Goal: Information Seeking & Learning: Learn about a topic

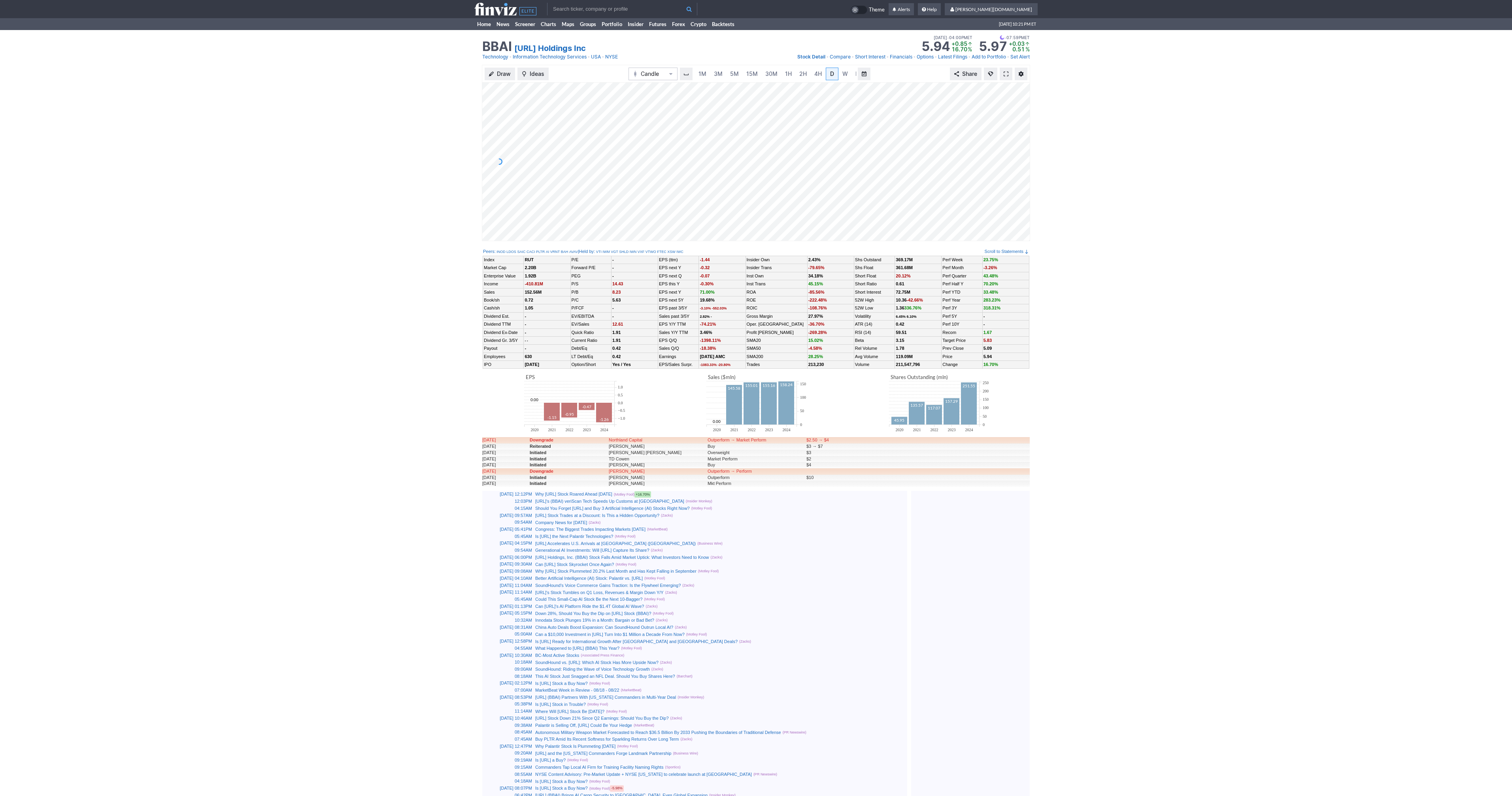
scroll to position [0, 8]
click at [1005, 77] on link at bounding box center [1006, 74] width 12 height 12
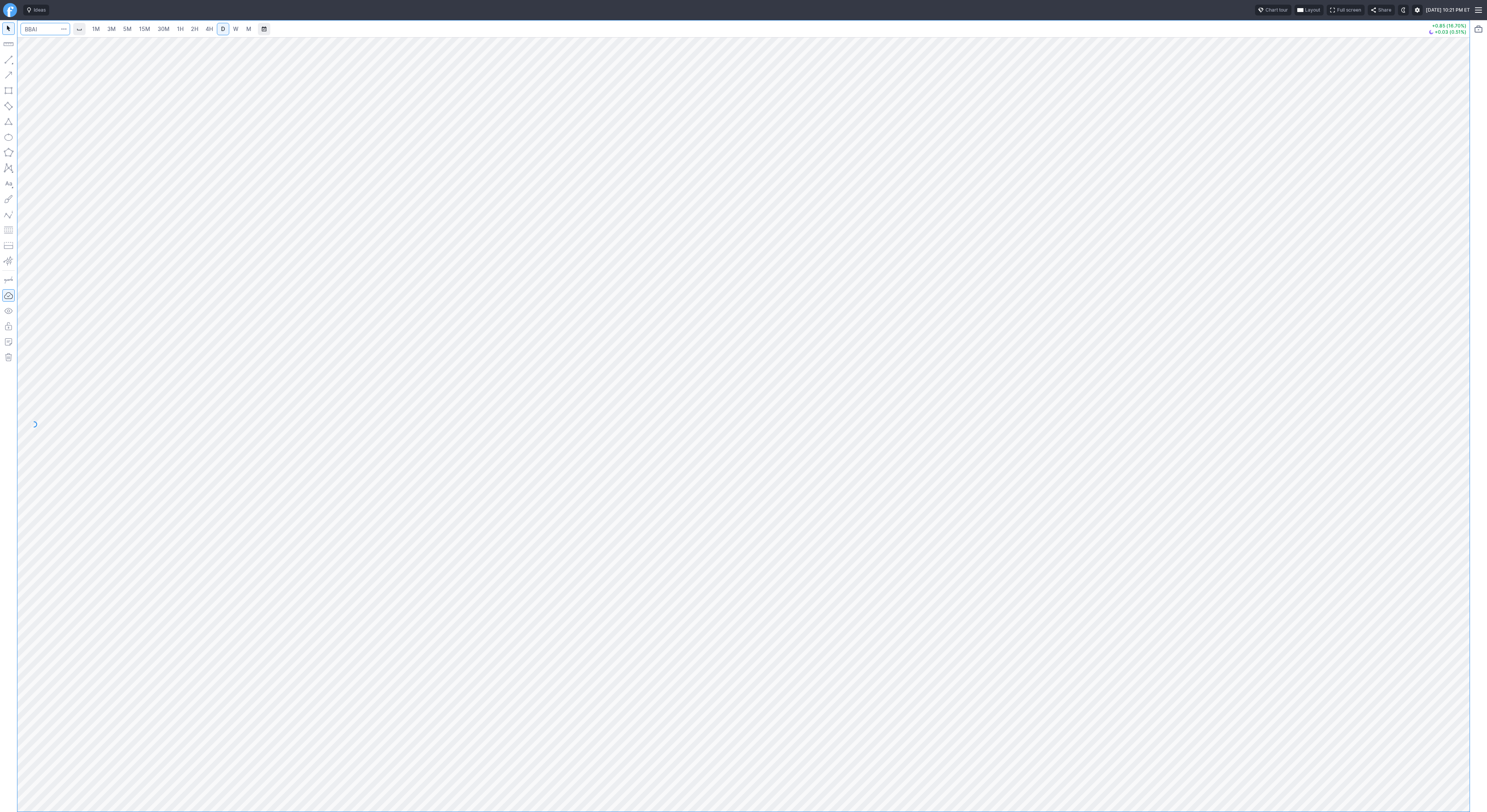
click at [36, 27] on input "Search" at bounding box center [46, 29] width 50 height 12
click at [231, 27] on link "W" at bounding box center [236, 29] width 12 height 12
click at [221, 31] on span "D" at bounding box center [223, 28] width 4 height 6
click at [44, 27] on input "Search" at bounding box center [46, 29] width 50 height 12
type input "@es"
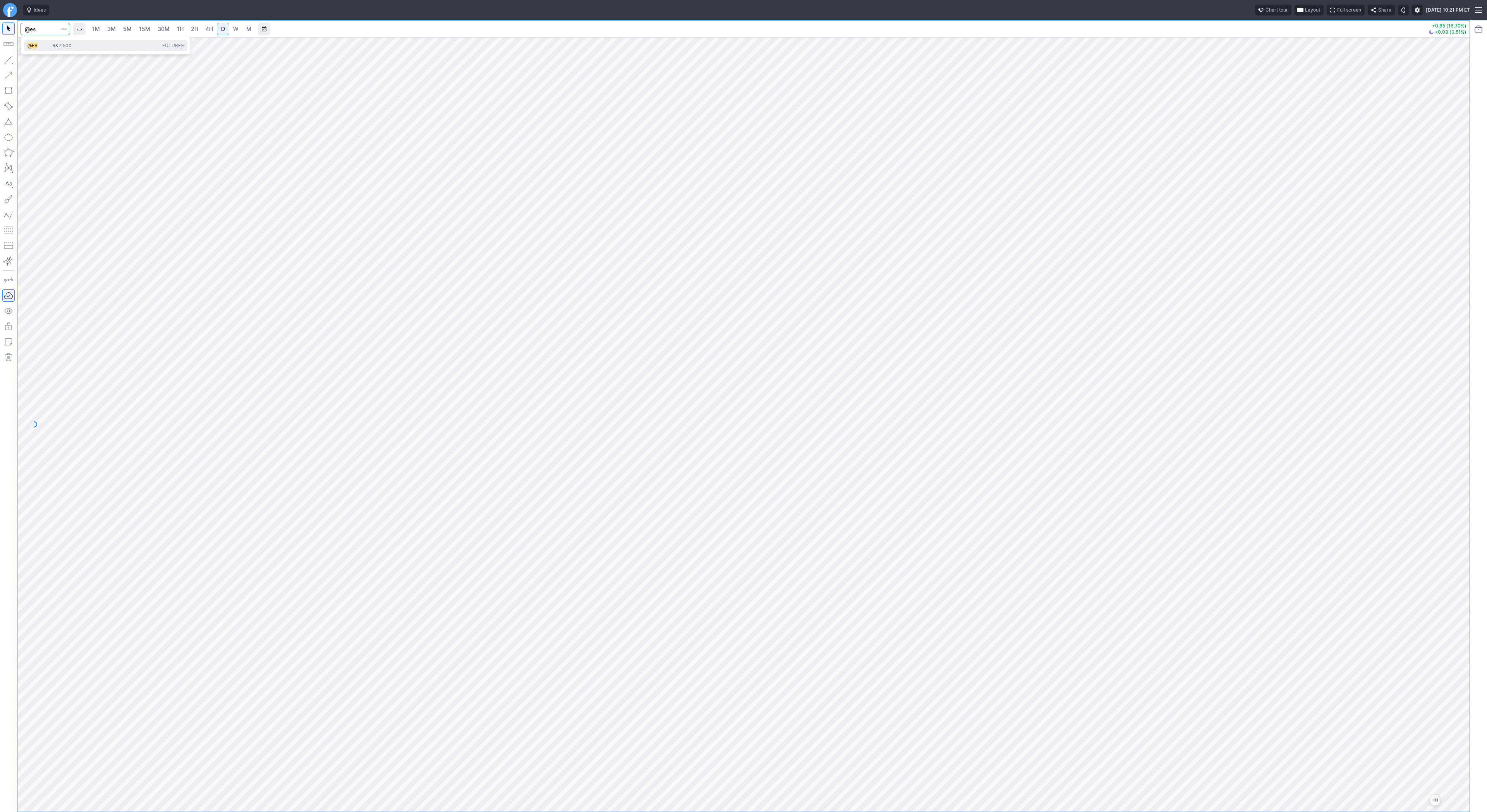
click at [43, 46] on span "@ES" at bounding box center [40, 46] width 25 height 6
click at [9, 76] on div "1M 3M 5M 15M 30M 1H 2H 4H D W M -1.50 (0.02%)" at bounding box center [735, 416] width 1470 height 792
click at [111, 26] on span "3M" at bounding box center [111, 28] width 9 height 6
click at [159, 33] on link "30M" at bounding box center [163, 29] width 19 height 12
click at [196, 31] on span "2H" at bounding box center [195, 28] width 8 height 6
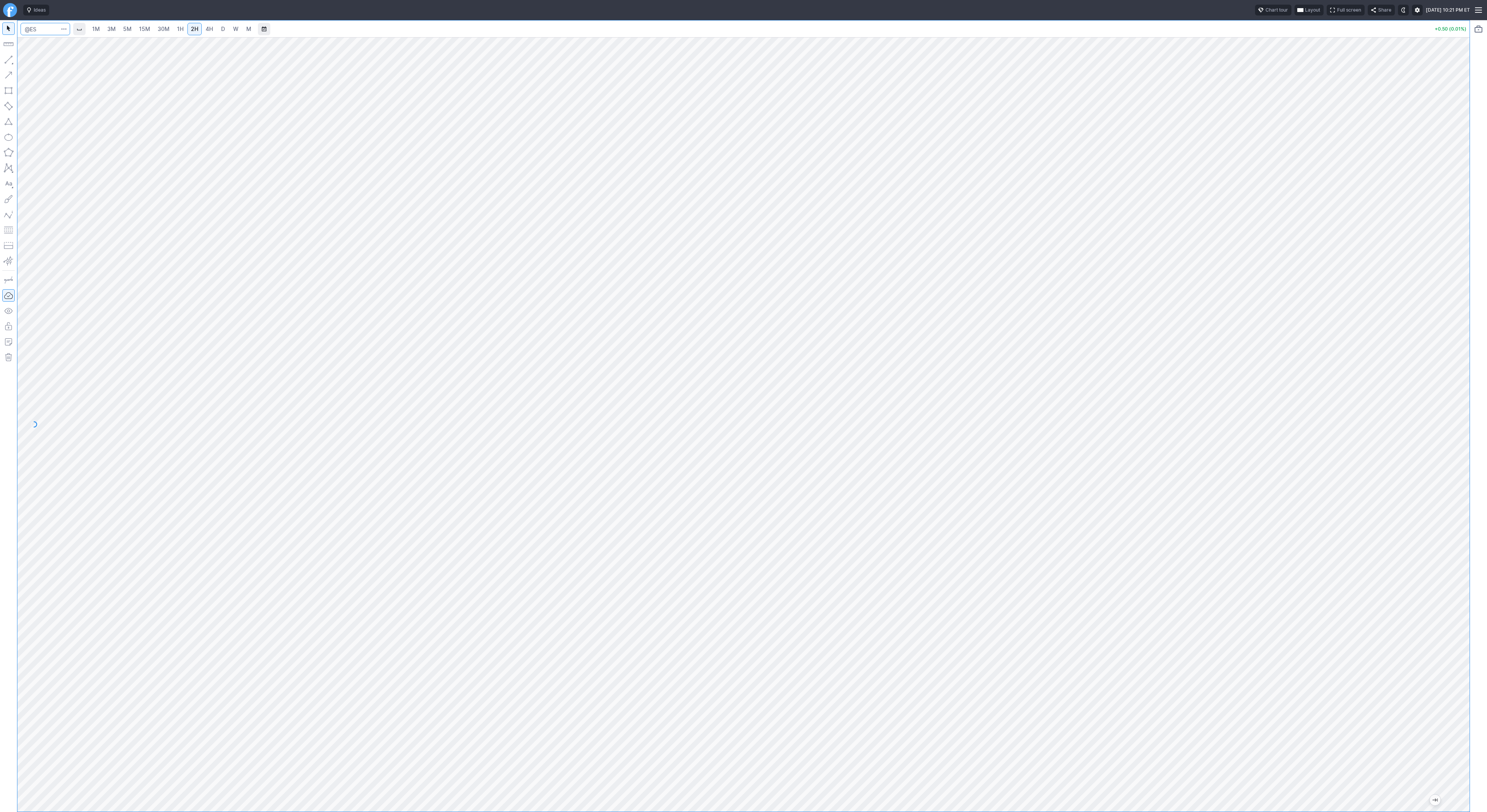
click at [44, 32] on input "Search" at bounding box center [46, 29] width 50 height 12
type input "@eth"
click at [57, 49] on button "@ETH USD Ethereum / USD Crypto" at bounding box center [106, 46] width 163 height 11
click at [221, 28] on span "D" at bounding box center [223, 28] width 4 height 6
click at [182, 29] on link "1H" at bounding box center [180, 29] width 13 height 12
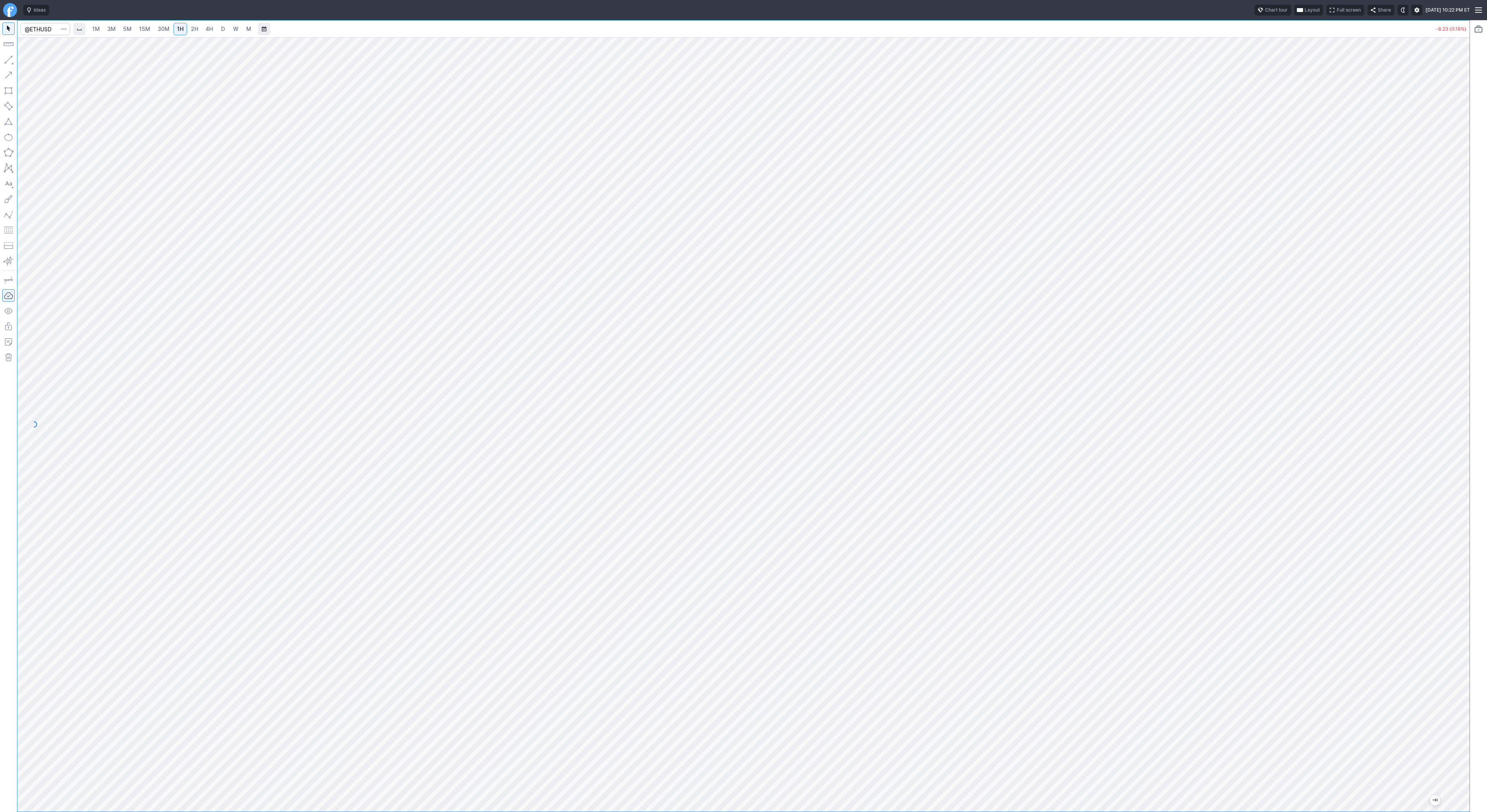
click at [218, 28] on link "D" at bounding box center [223, 29] width 12 height 12
click at [11, 62] on button "button" at bounding box center [8, 59] width 12 height 12
click at [193, 33] on link "2H" at bounding box center [195, 29] width 14 height 12
click at [210, 31] on span "4H" at bounding box center [209, 28] width 8 height 6
click at [222, 32] on span "D" at bounding box center [223, 29] width 5 height 8
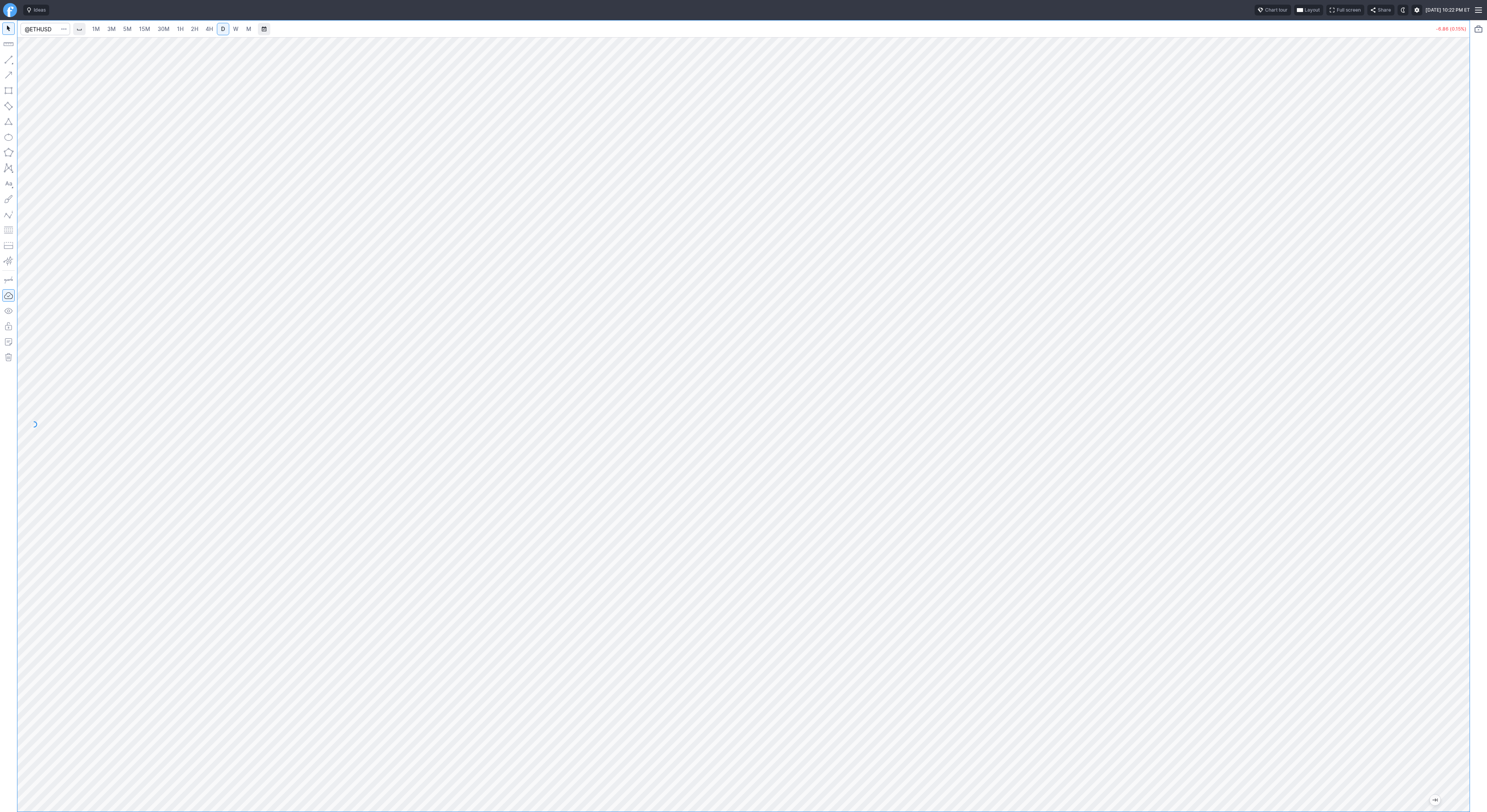
click at [206, 27] on span "4H" at bounding box center [209, 28] width 8 height 6
click at [13, 58] on button "button" at bounding box center [8, 59] width 12 height 12
click at [222, 30] on span "D" at bounding box center [223, 28] width 4 height 6
click at [6, 58] on button "button" at bounding box center [8, 59] width 12 height 12
click at [114, 27] on span "3M" at bounding box center [111, 28] width 9 height 6
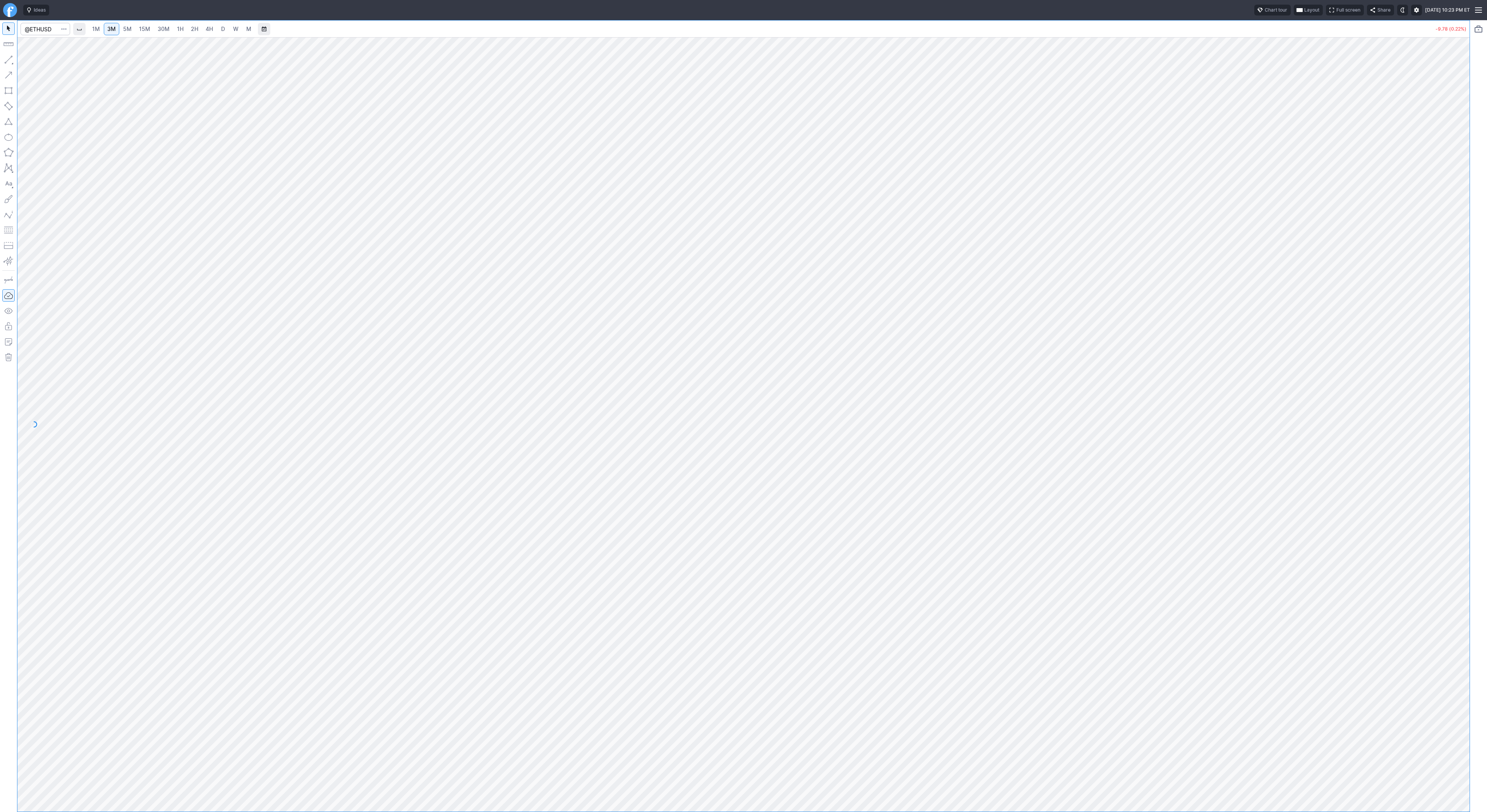
click at [155, 27] on link "30M" at bounding box center [163, 29] width 19 height 12
click at [210, 27] on span "4H" at bounding box center [209, 28] width 8 height 6
click at [217, 27] on link "D" at bounding box center [223, 29] width 12 height 12
click at [8, 61] on button "button" at bounding box center [8, 59] width 12 height 12
click at [236, 30] on span "W" at bounding box center [236, 28] width 5 height 6
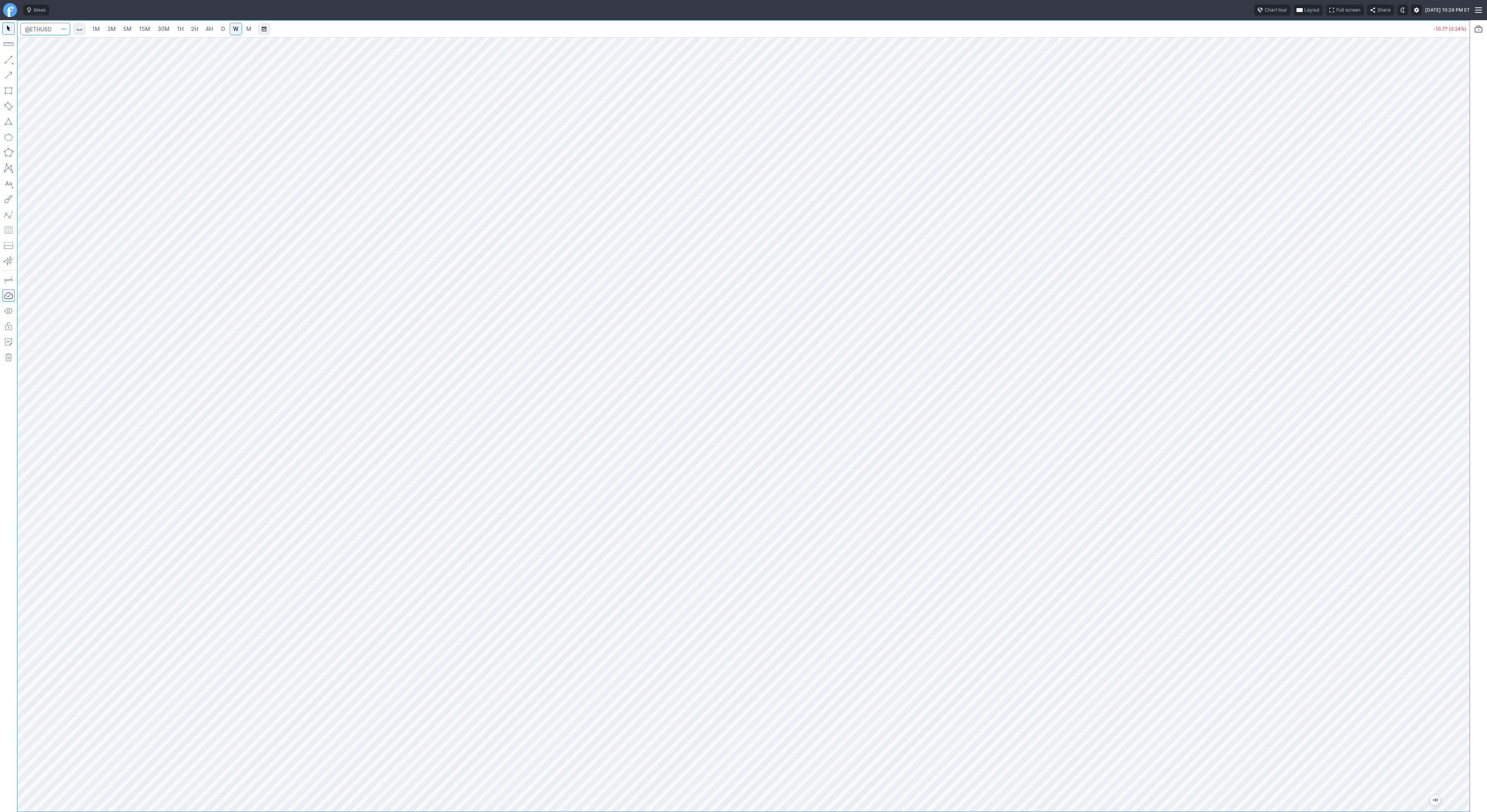
click at [44, 29] on input "Search" at bounding box center [46, 29] width 50 height 12
type input "btcusd"
click at [53, 48] on span "@ BTCUSD Bitcoin / USD Crypto" at bounding box center [106, 46] width 159 height 6
click at [110, 31] on span "3M" at bounding box center [111, 28] width 9 height 6
click at [155, 31] on link "30M" at bounding box center [163, 29] width 19 height 12
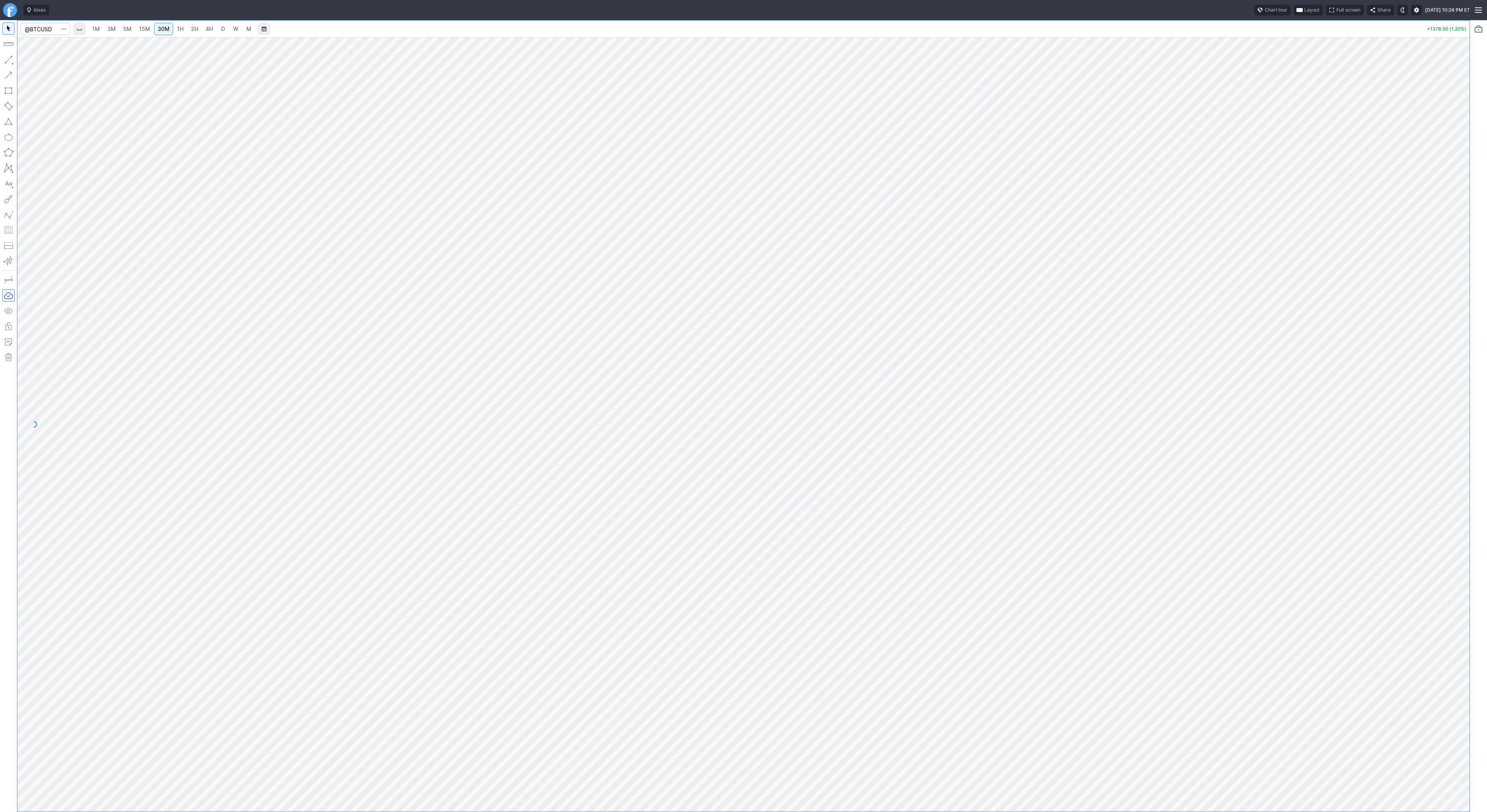
click at [174, 29] on link "1H" at bounding box center [180, 29] width 13 height 12
click at [196, 33] on link "2H" at bounding box center [195, 29] width 14 height 12
click at [105, 32] on link "3M" at bounding box center [111, 29] width 16 height 12
click at [195, 28] on span "2H" at bounding box center [195, 28] width 8 height 6
click at [207, 30] on span "4H" at bounding box center [209, 28] width 8 height 6
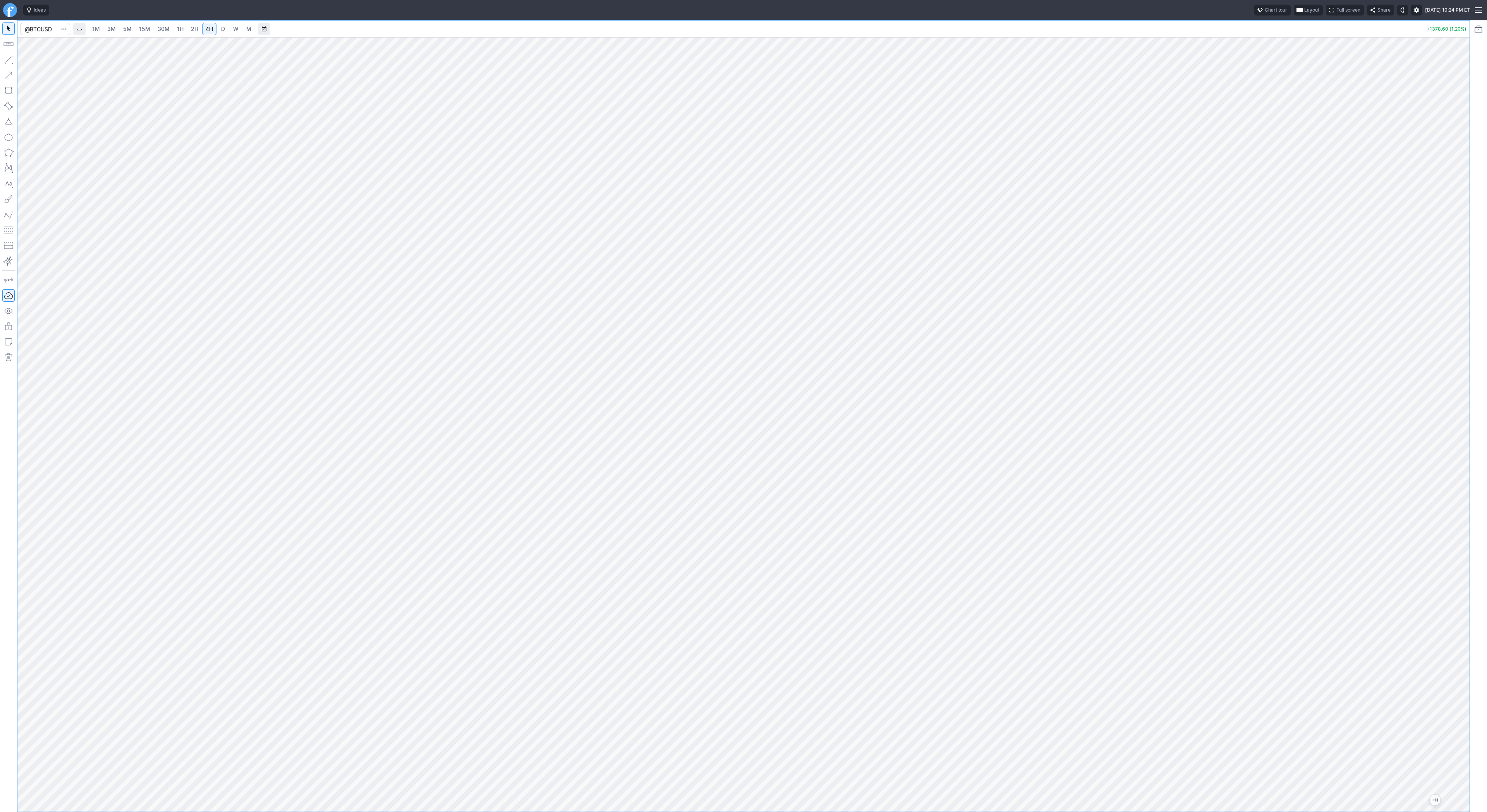
click at [217, 28] on link "D" at bounding box center [223, 29] width 12 height 12
click at [8, 59] on button "button" at bounding box center [8, 59] width 12 height 12
click at [35, 62] on span "Line" at bounding box center [45, 61] width 31 height 8
click at [7, 59] on button "button" at bounding box center [8, 59] width 12 height 12
click at [207, 29] on span "4H" at bounding box center [209, 28] width 8 height 6
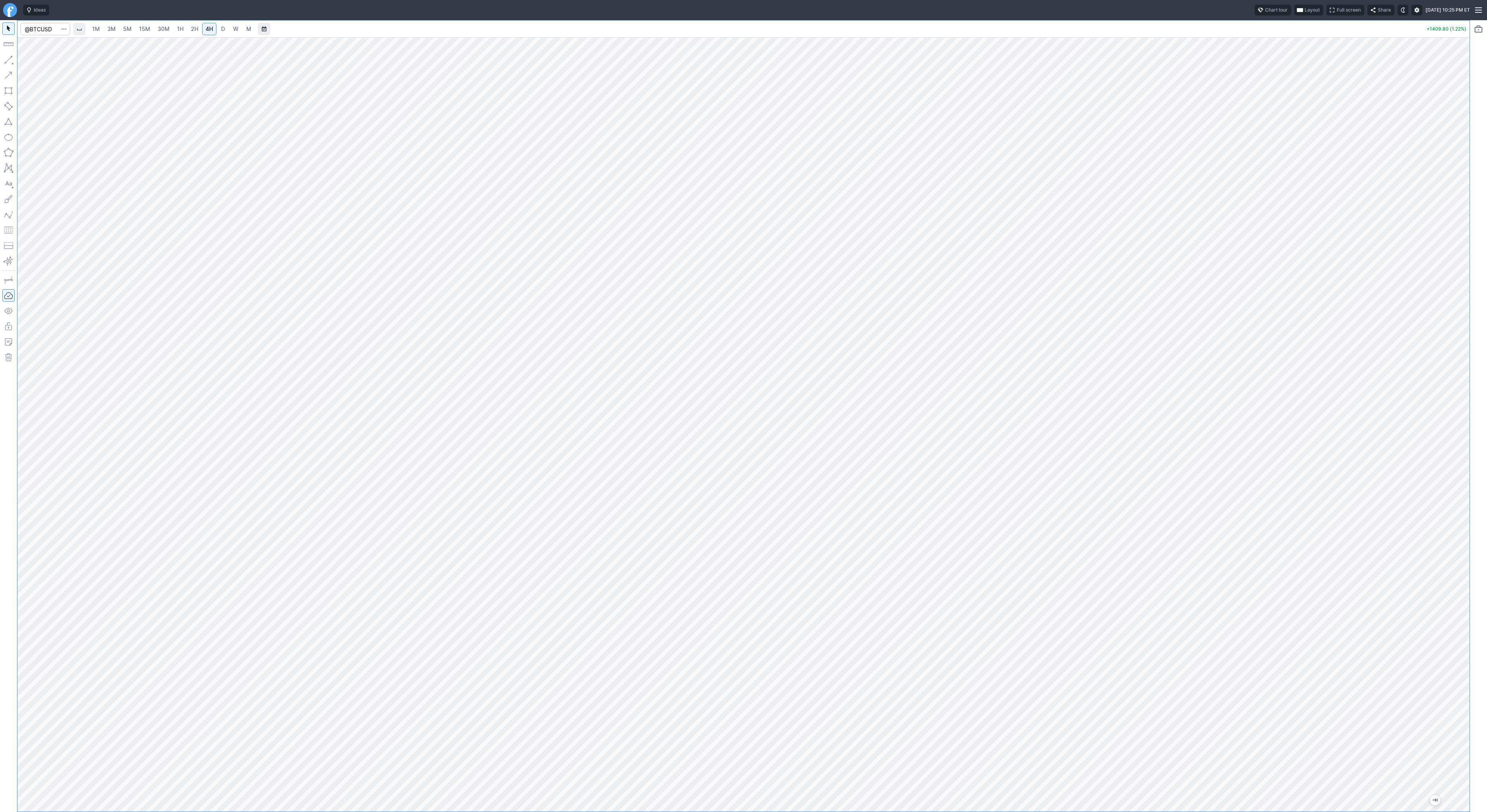
click at [1439, 591] on div "1M 3M 5M 15M 30M 1H 2H 4H D W M +1409.80 (1.22%)" at bounding box center [744, 416] width 1487 height 792
click at [1444, 650] on div at bounding box center [744, 424] width 1452 height 774
click at [31, 59] on span "Line" at bounding box center [45, 61] width 31 height 8
click at [221, 27] on span "D" at bounding box center [223, 28] width 4 height 6
click at [12, 61] on button "button" at bounding box center [8, 59] width 12 height 12
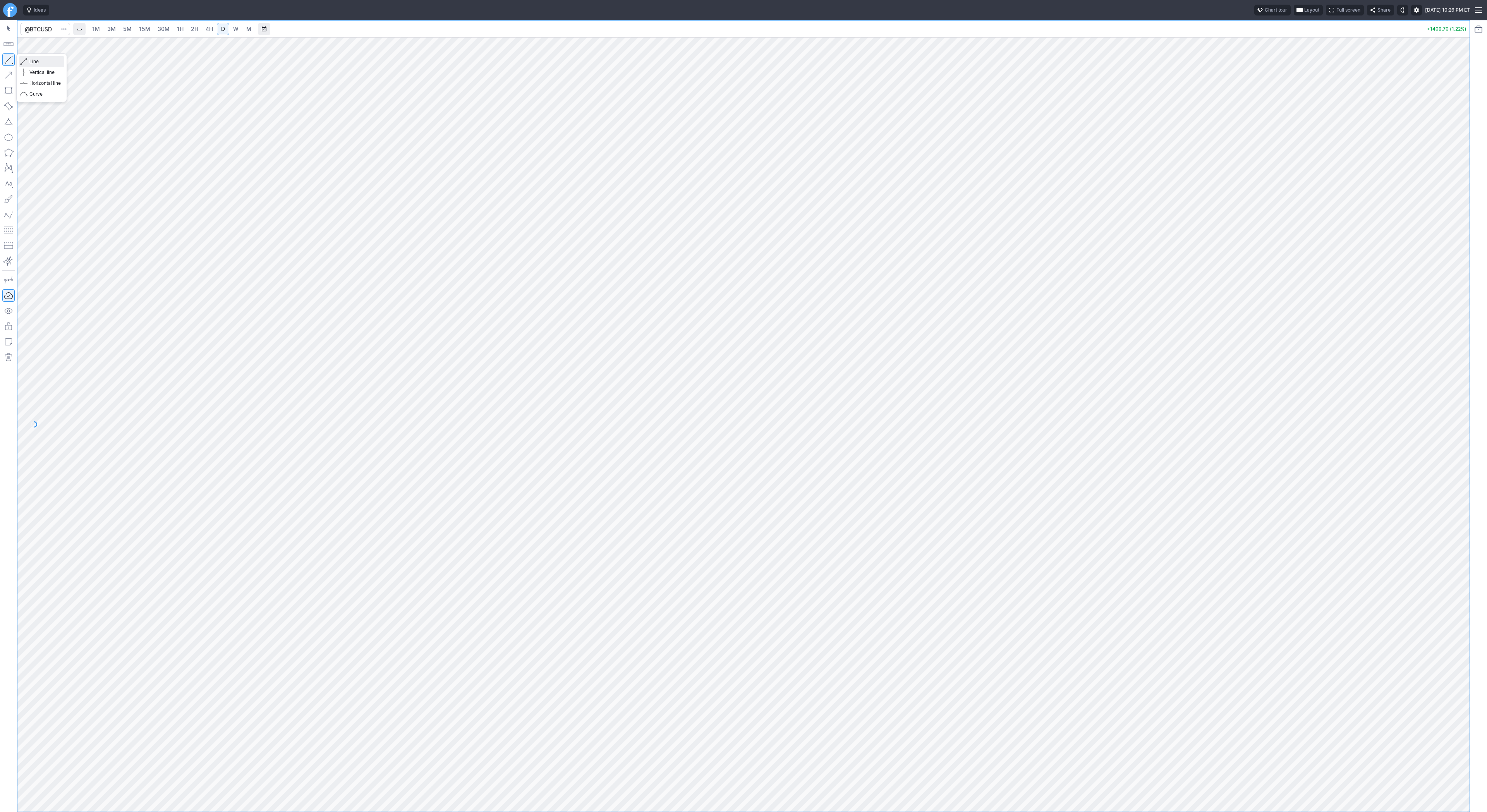
click at [39, 59] on span "Line" at bounding box center [45, 61] width 31 height 8
drag, startPoint x: 1461, startPoint y: 244, endPoint x: 1454, endPoint y: 272, distance: 28.9
click at [1454, 272] on div at bounding box center [1462, 422] width 16 height 755
click at [236, 30] on span "W" at bounding box center [236, 28] width 5 height 6
click at [110, 27] on span "3M" at bounding box center [111, 28] width 9 height 6
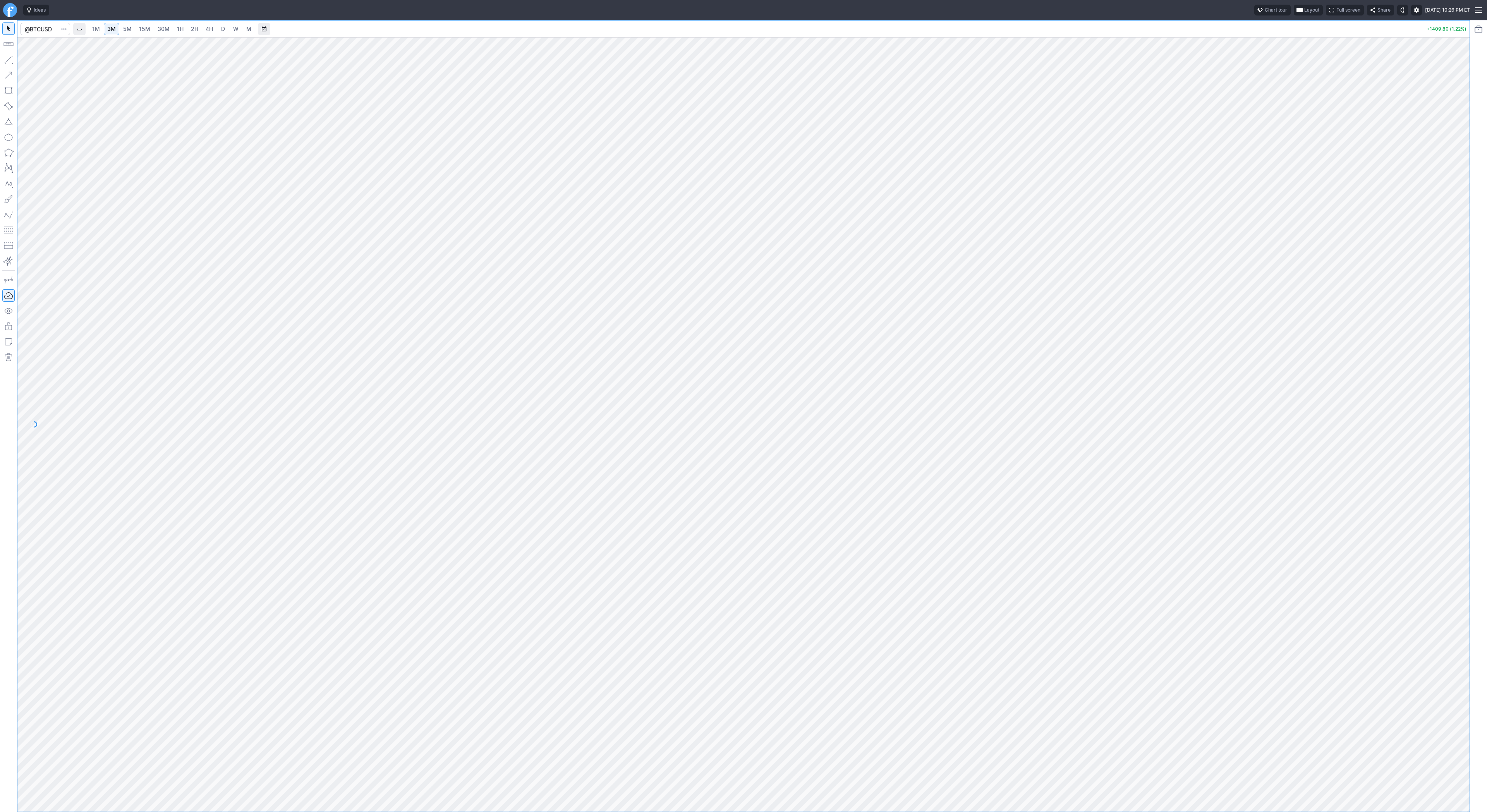
click at [139, 29] on span "15M" at bounding box center [144, 28] width 11 height 6
click at [174, 33] on link "1H" at bounding box center [180, 29] width 13 height 12
click at [206, 33] on link "4H" at bounding box center [209, 29] width 14 height 12
click at [221, 31] on span "D" at bounding box center [223, 29] width 5 height 8
click at [10, 62] on button "button" at bounding box center [8, 59] width 12 height 12
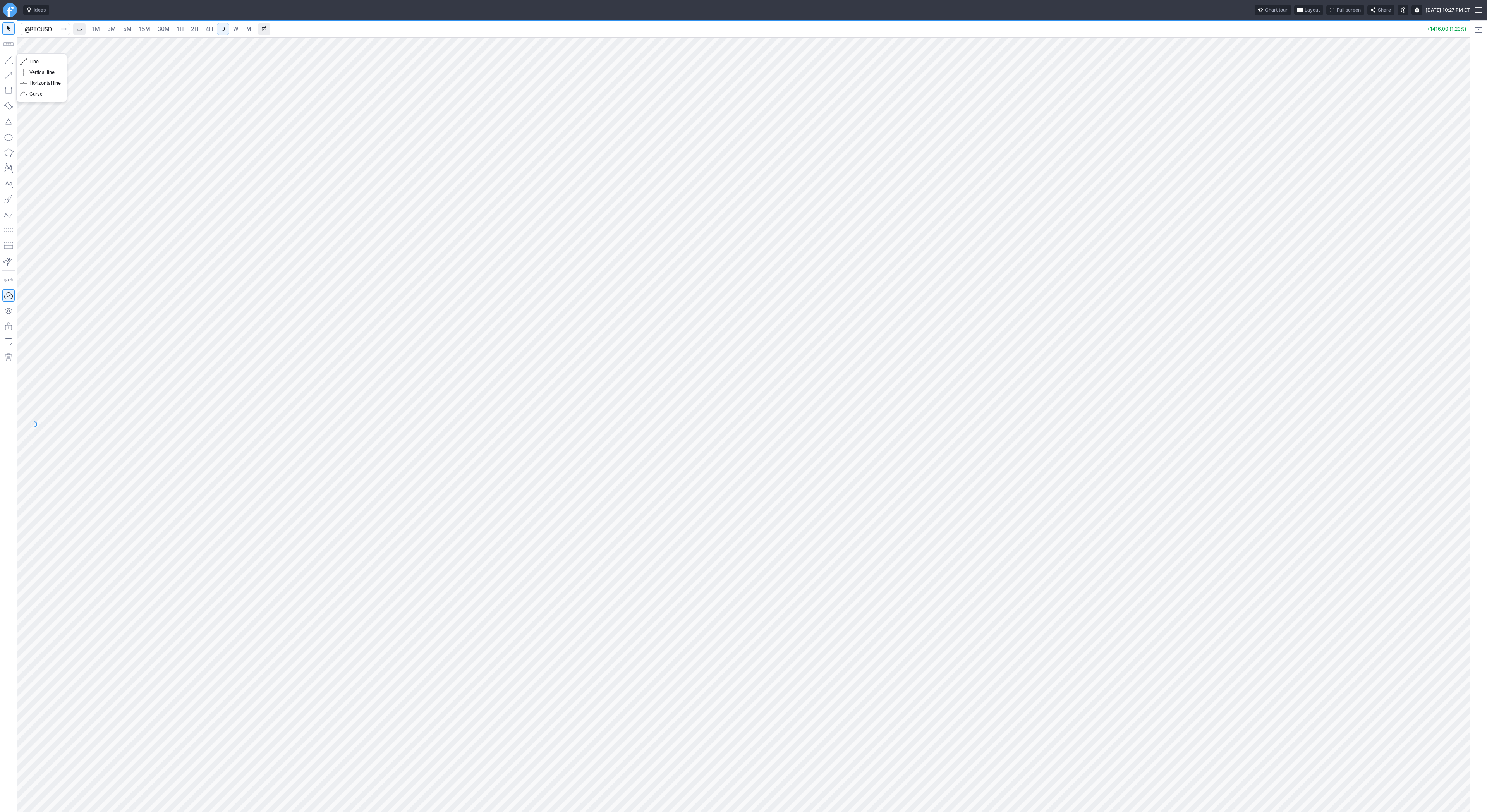
click at [4, 58] on button "button" at bounding box center [8, 59] width 12 height 12
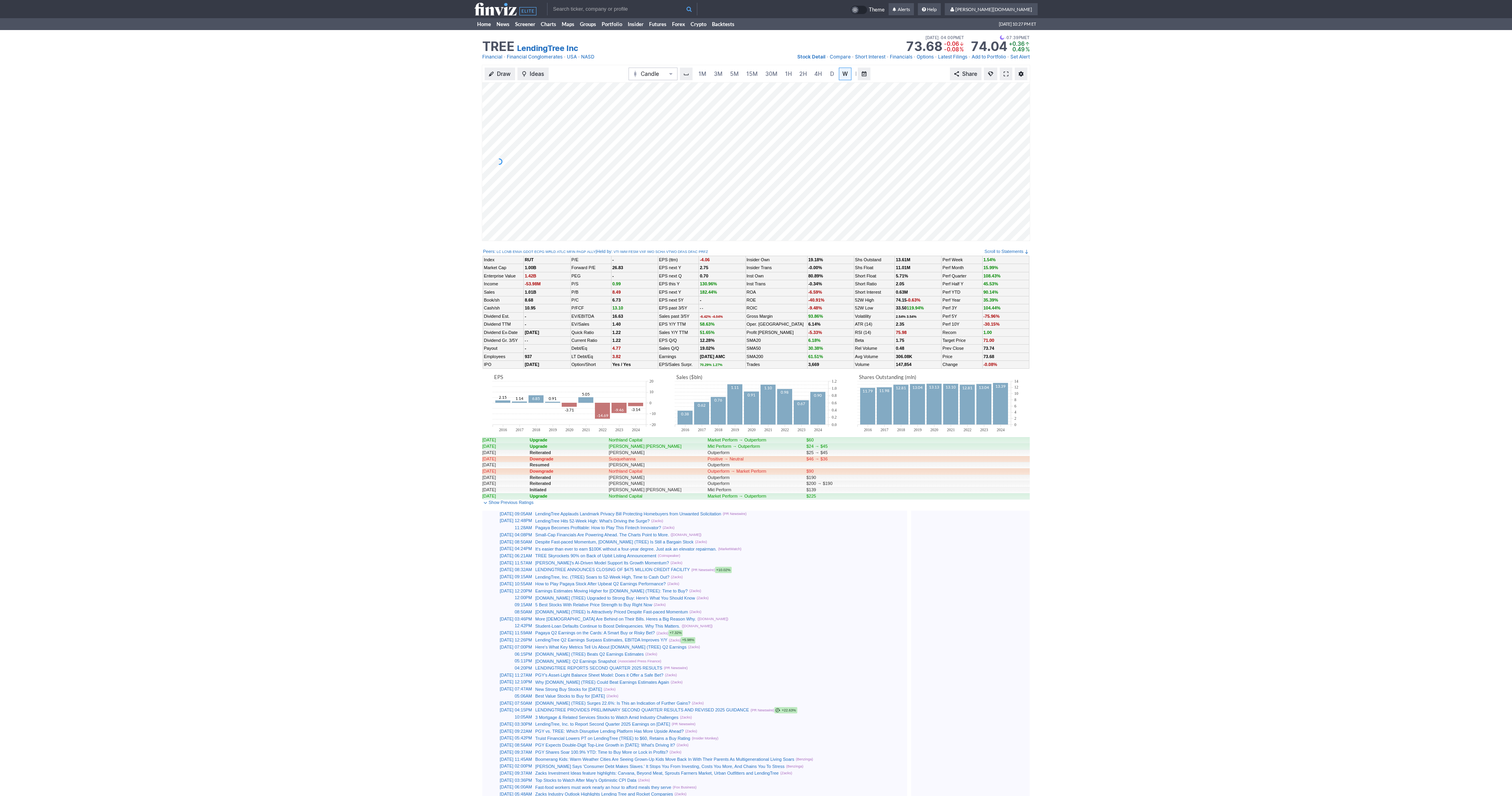
scroll to position [0, 8]
